Goal: Task Accomplishment & Management: Use online tool/utility

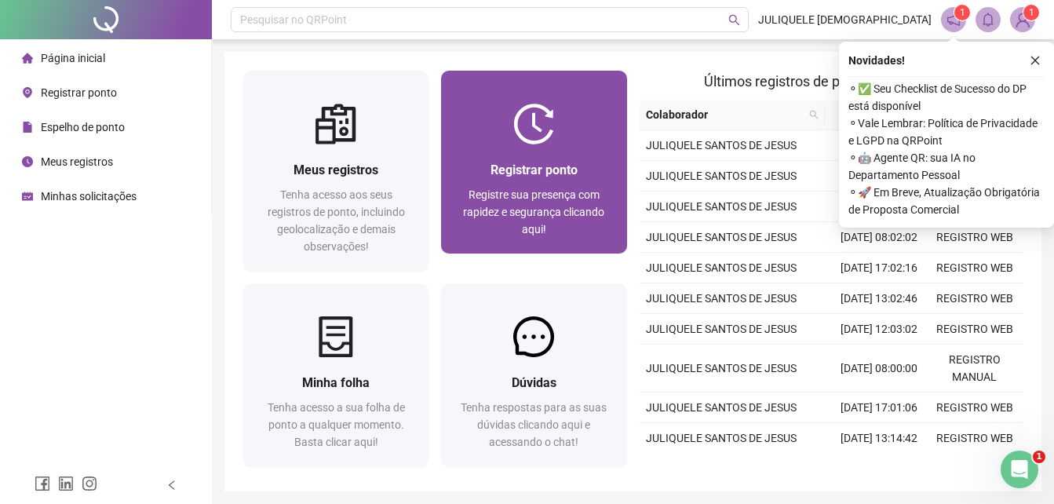
click at [550, 169] on span "Registrar ponto" at bounding box center [534, 169] width 87 height 15
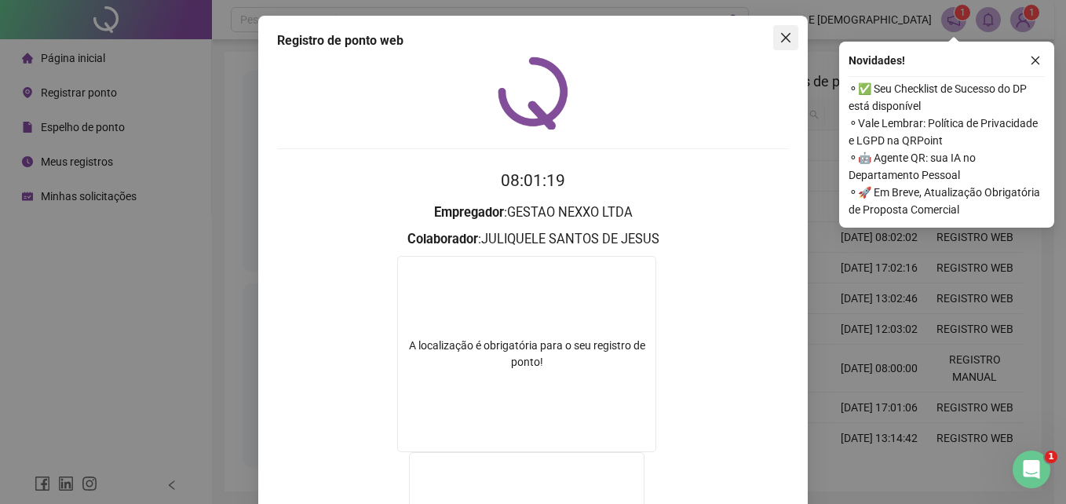
click at [786, 39] on icon "close" at bounding box center [785, 37] width 13 height 13
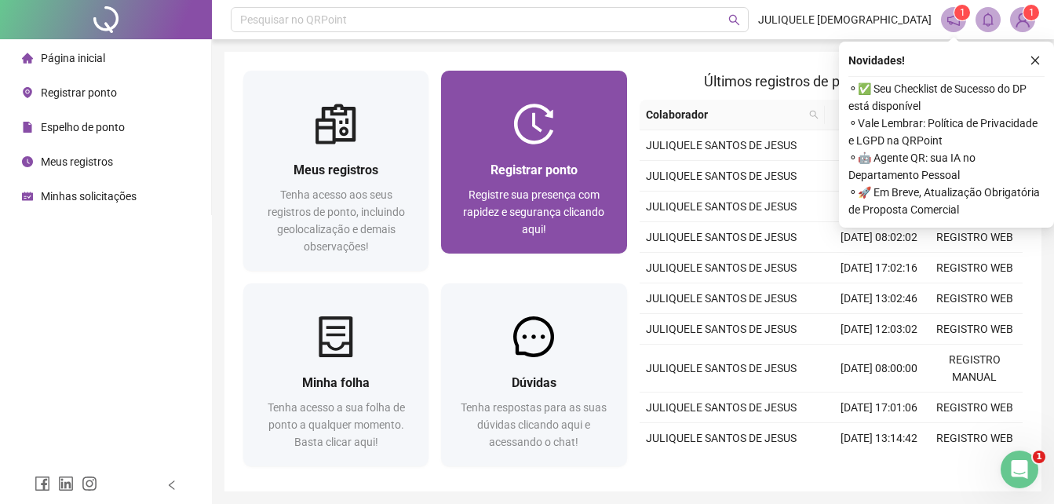
click at [542, 145] on div "Registrar ponto Registre sua presença com rapidez e segurança clicando aqui!" at bounding box center [533, 198] width 185 height 109
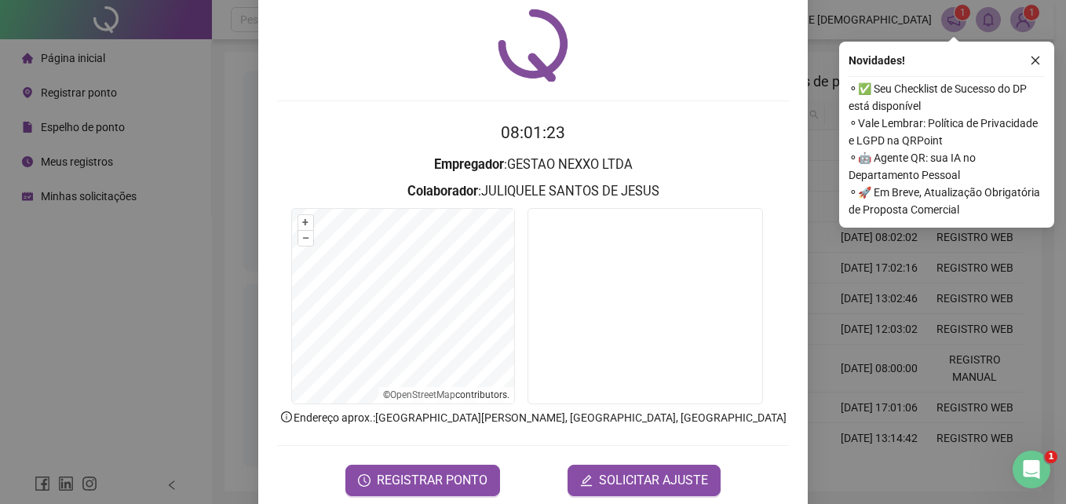
scroll to position [75, 0]
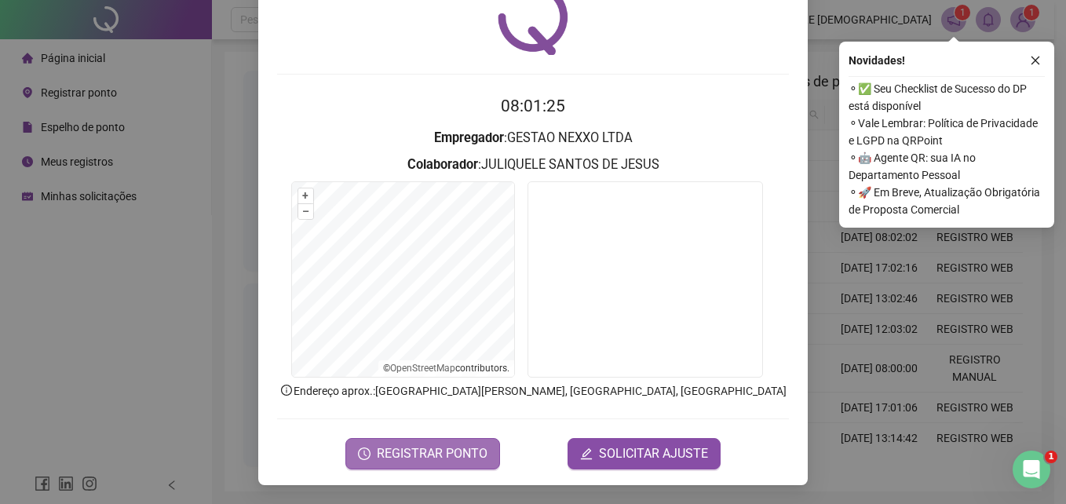
click at [457, 452] on span "REGISTRAR PONTO" at bounding box center [432, 453] width 111 height 19
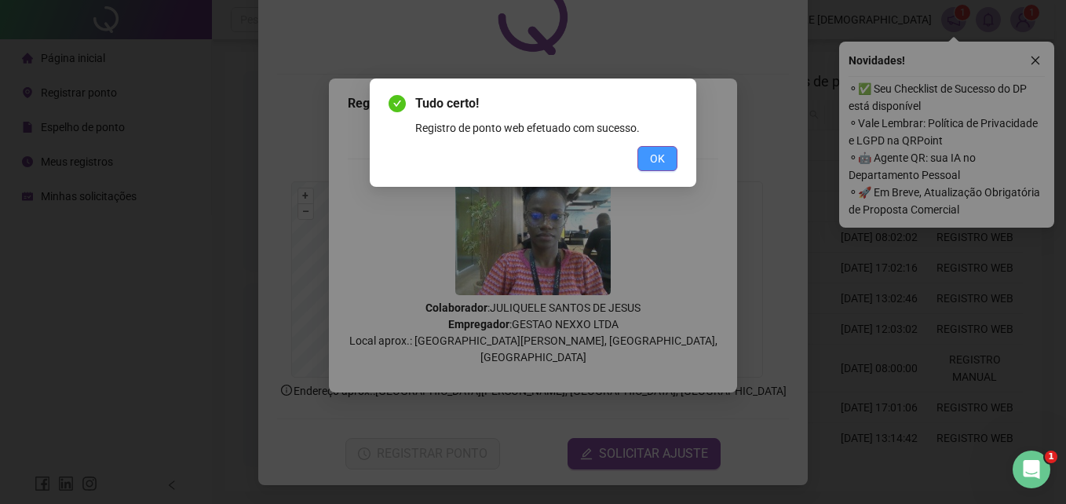
click at [664, 155] on span "OK" at bounding box center [657, 158] width 15 height 17
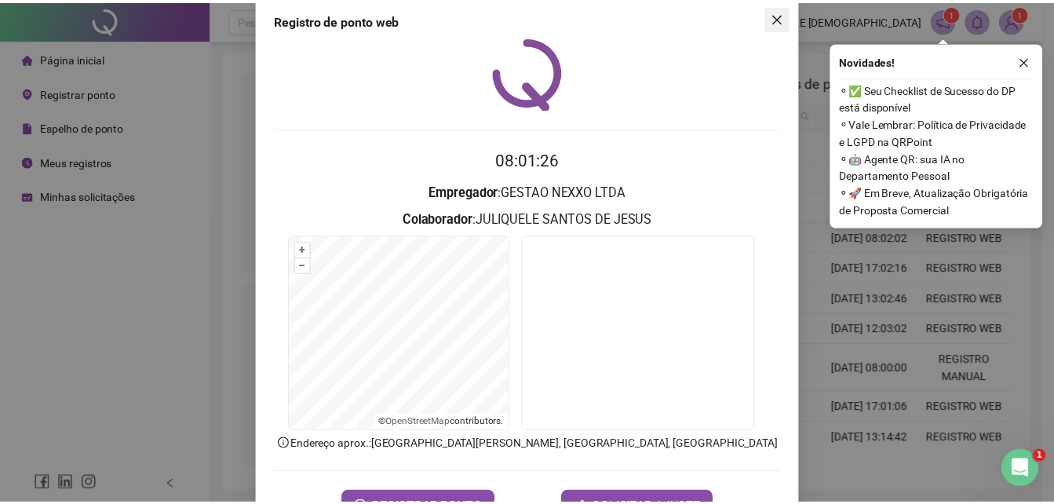
scroll to position [0, 0]
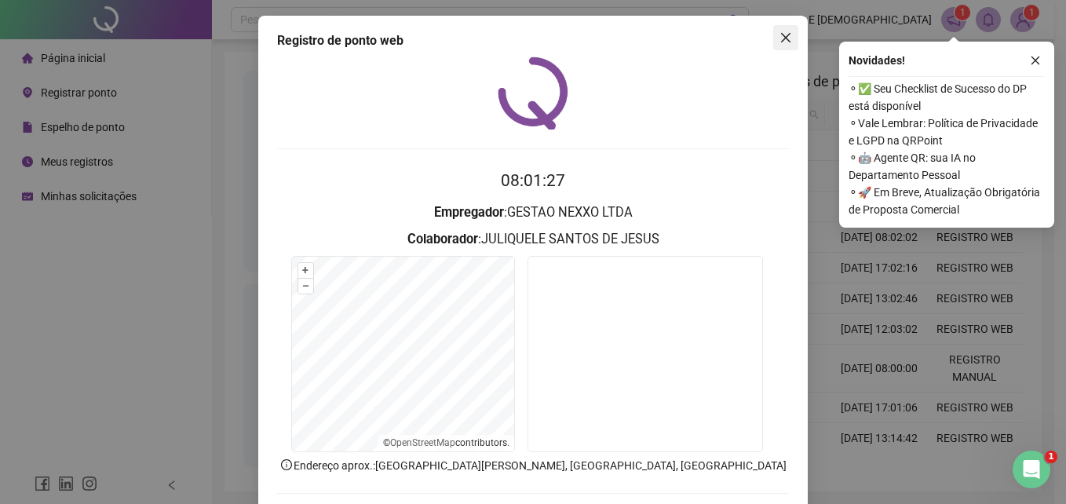
click at [781, 38] on icon "close" at bounding box center [785, 37] width 9 height 9
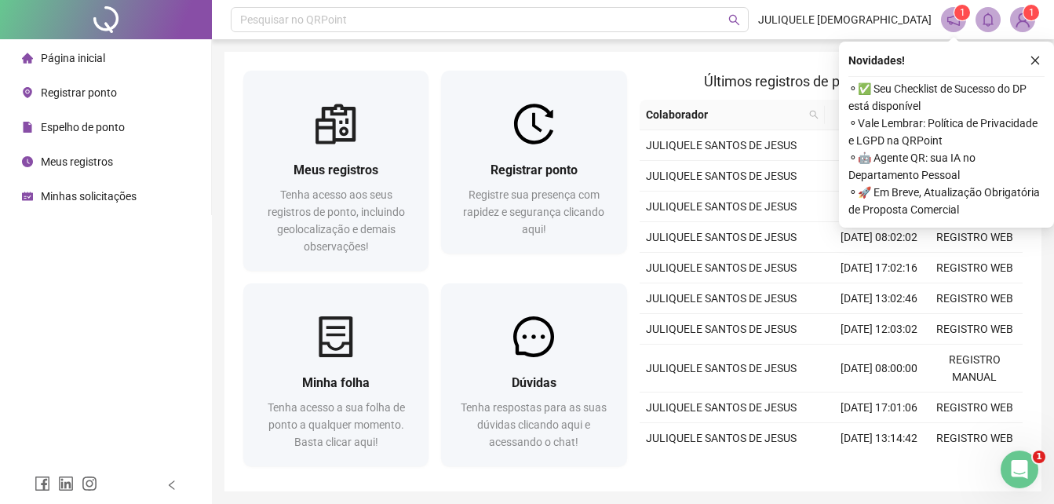
click at [78, 160] on span "Meus registros" at bounding box center [77, 161] width 72 height 13
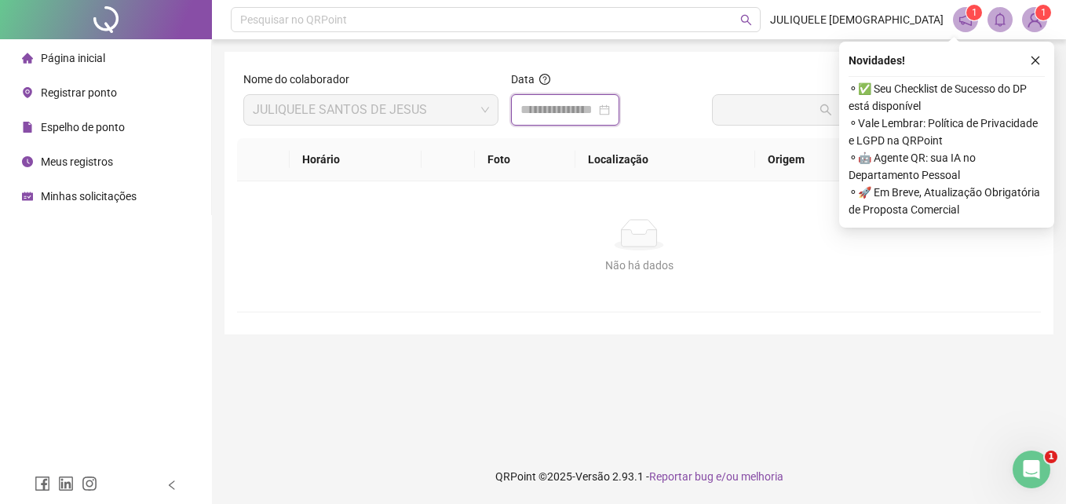
click at [557, 100] on input at bounding box center [557, 109] width 75 height 19
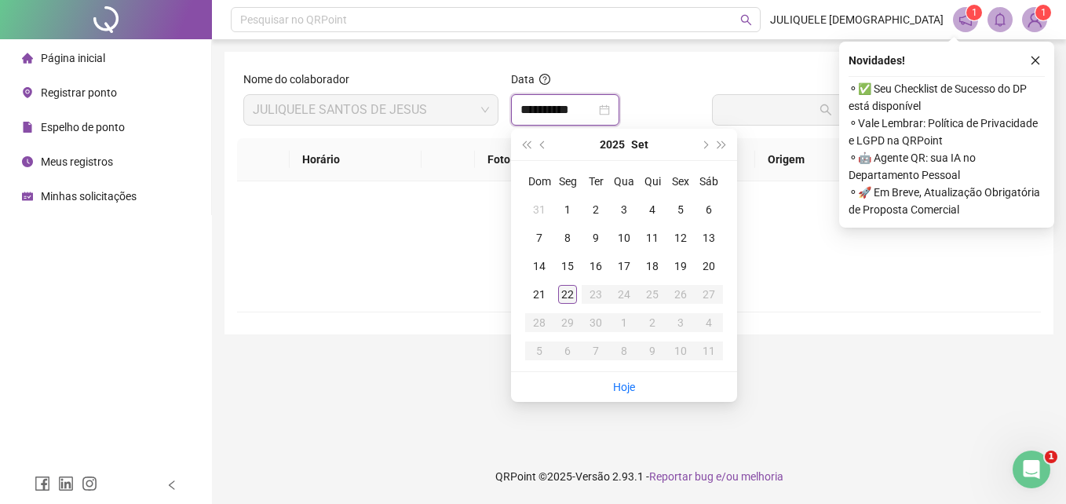
type input "**********"
click at [567, 290] on div "22" at bounding box center [567, 294] width 19 height 19
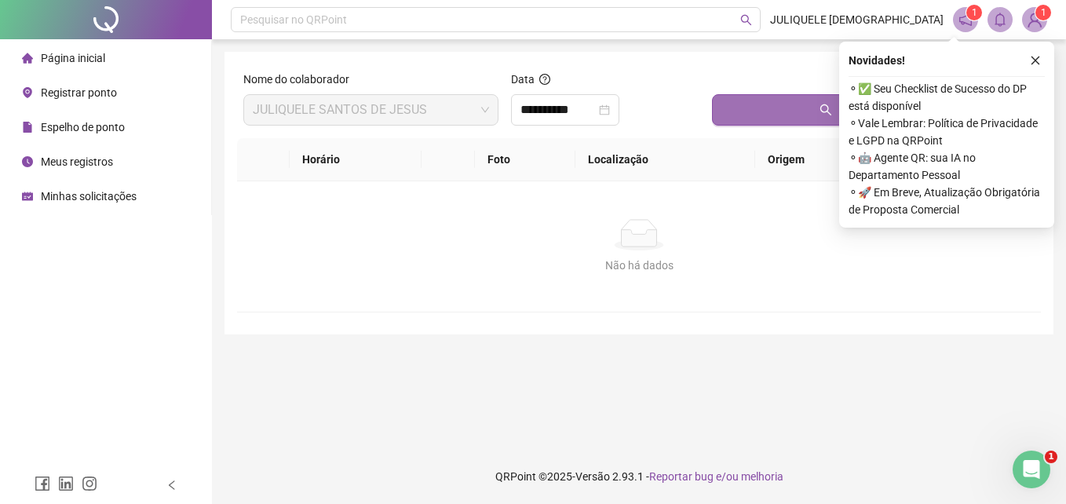
click at [771, 121] on button "Buscar registros" at bounding box center [873, 109] width 323 height 31
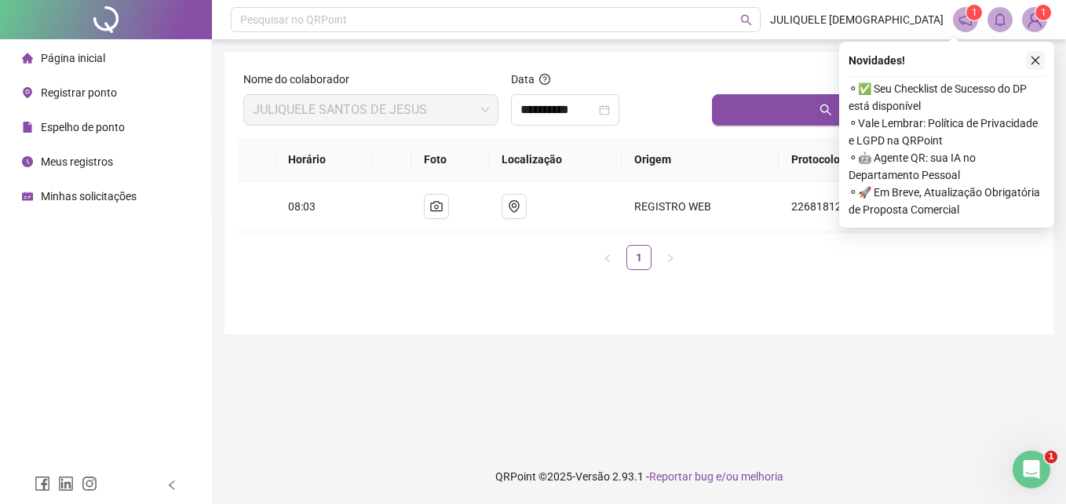
click at [1031, 57] on icon "close" at bounding box center [1035, 60] width 11 height 11
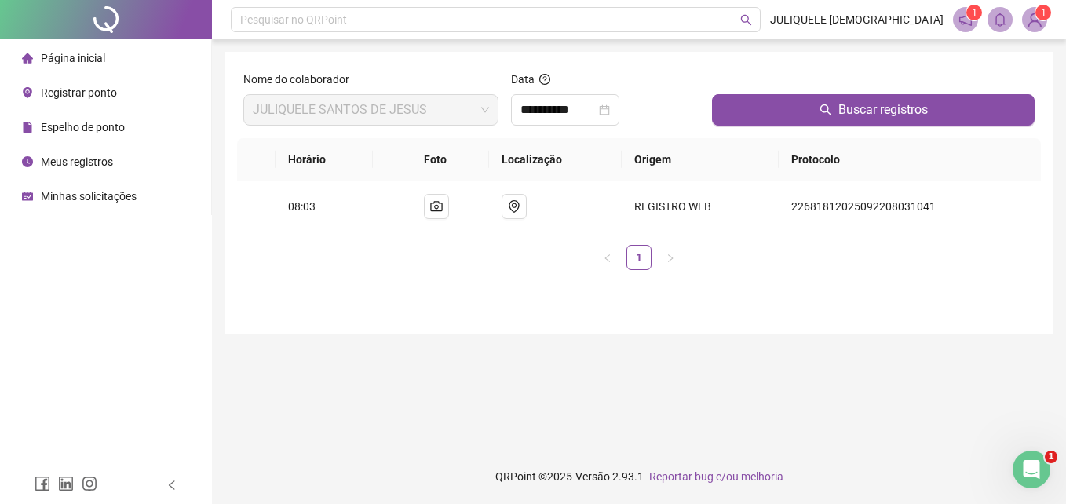
click at [91, 55] on span "Página inicial" at bounding box center [73, 58] width 64 height 13
